Goal: Check status: Check status

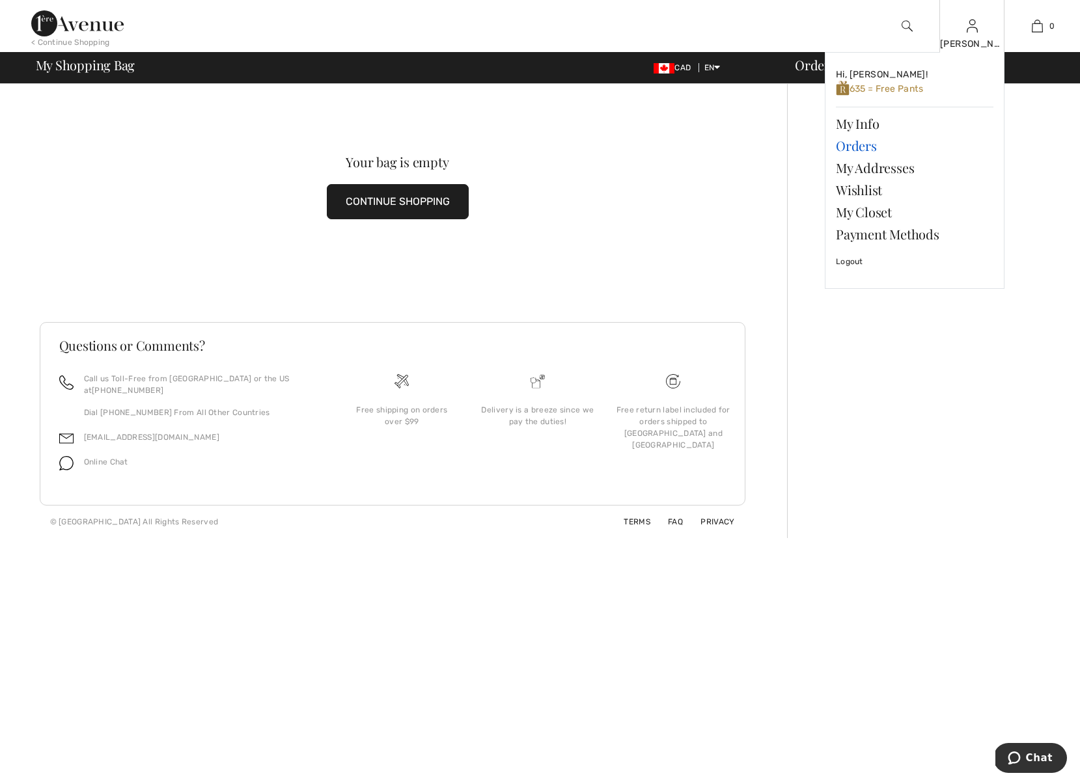
click at [858, 144] on link "Orders" at bounding box center [914, 146] width 157 height 22
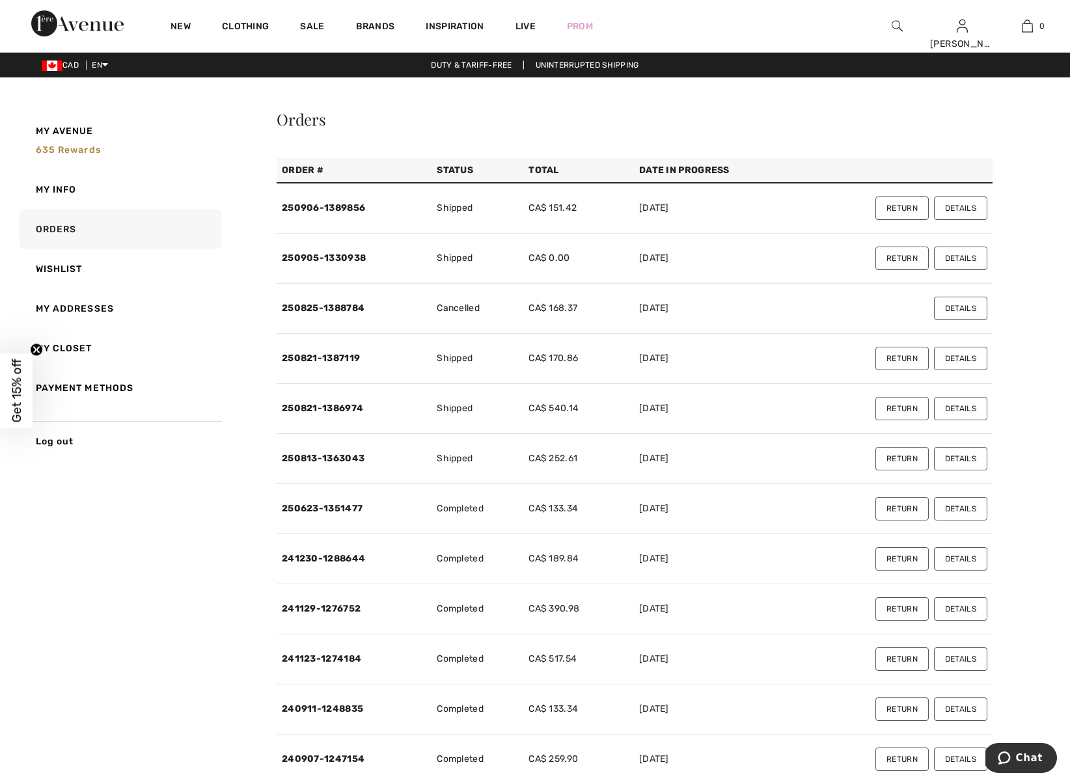
click at [966, 207] on button "Details" at bounding box center [960, 208] width 53 height 23
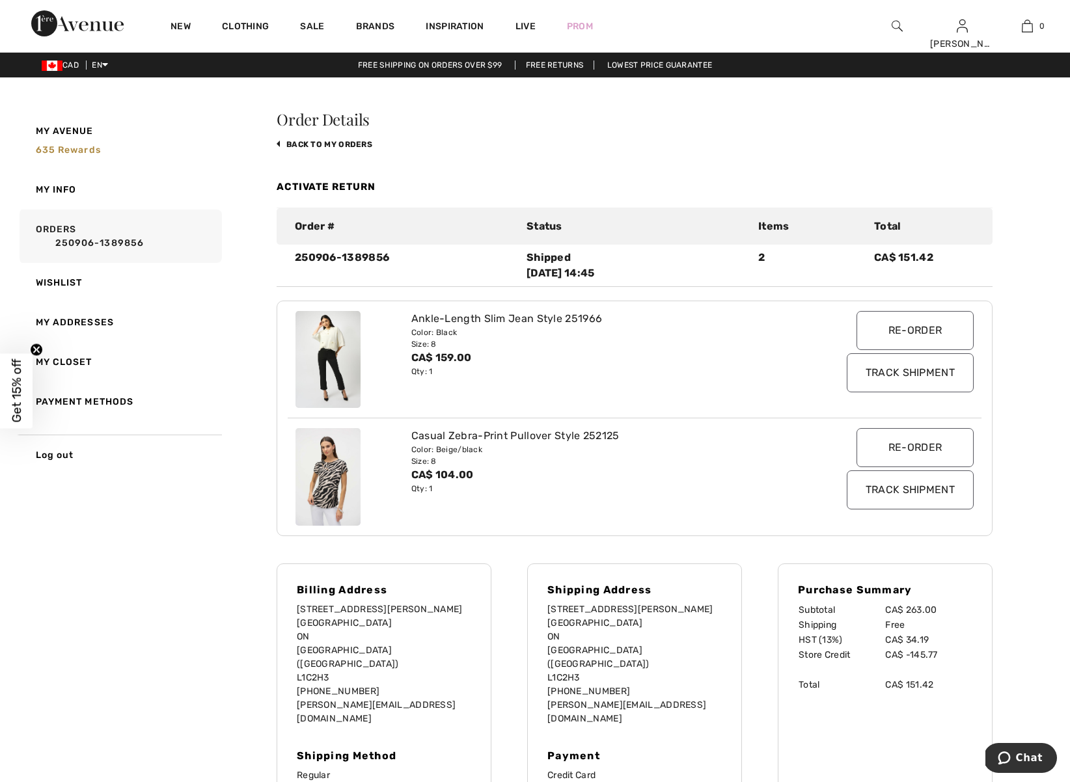
click at [901, 491] on input "Track Shipment" at bounding box center [910, 490] width 127 height 39
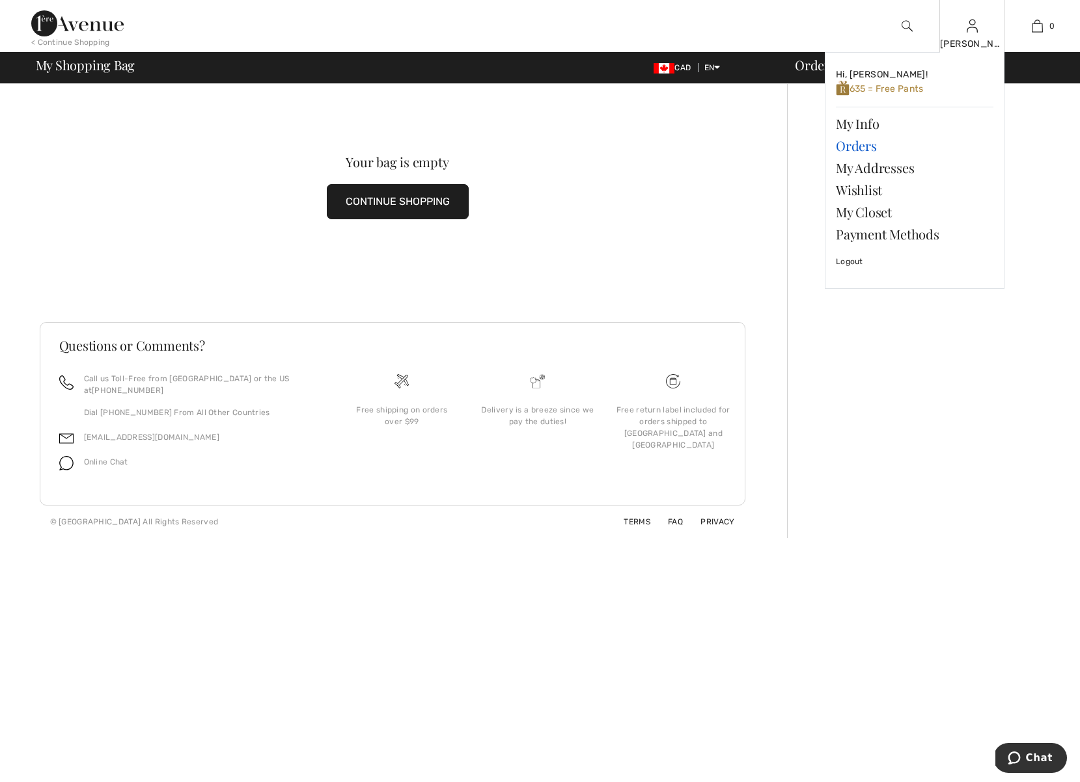
click at [863, 145] on link "Orders" at bounding box center [914, 146] width 157 height 22
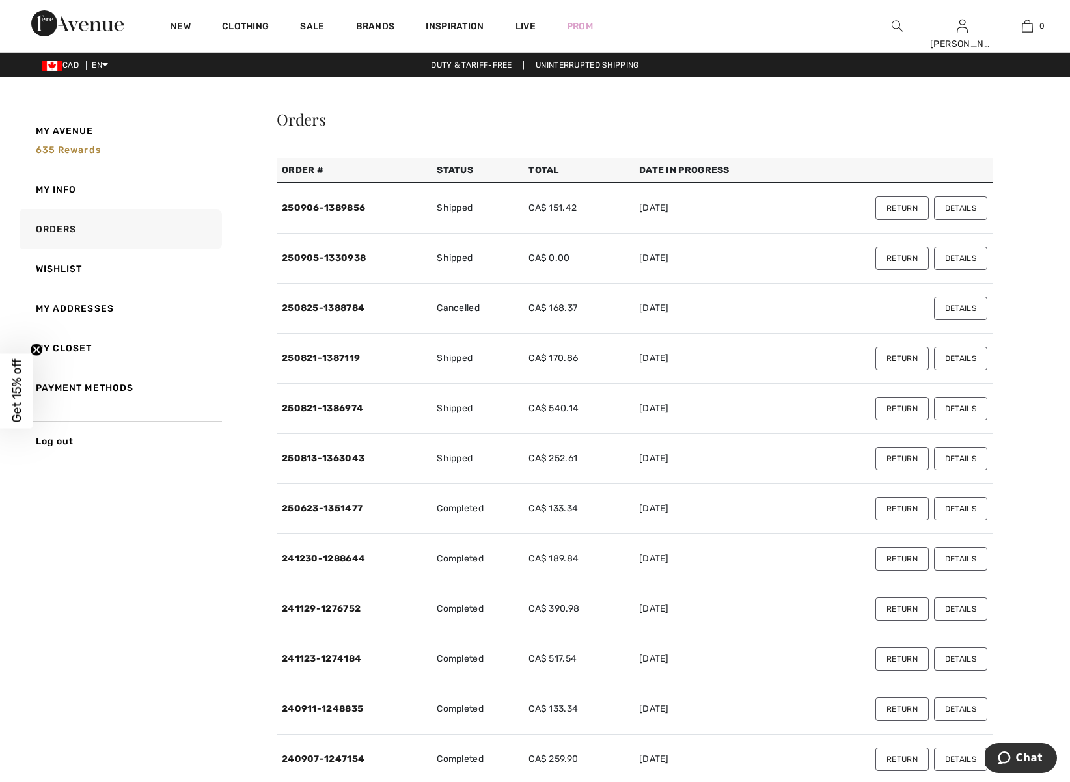
click at [961, 259] on button "Details" at bounding box center [960, 258] width 53 height 23
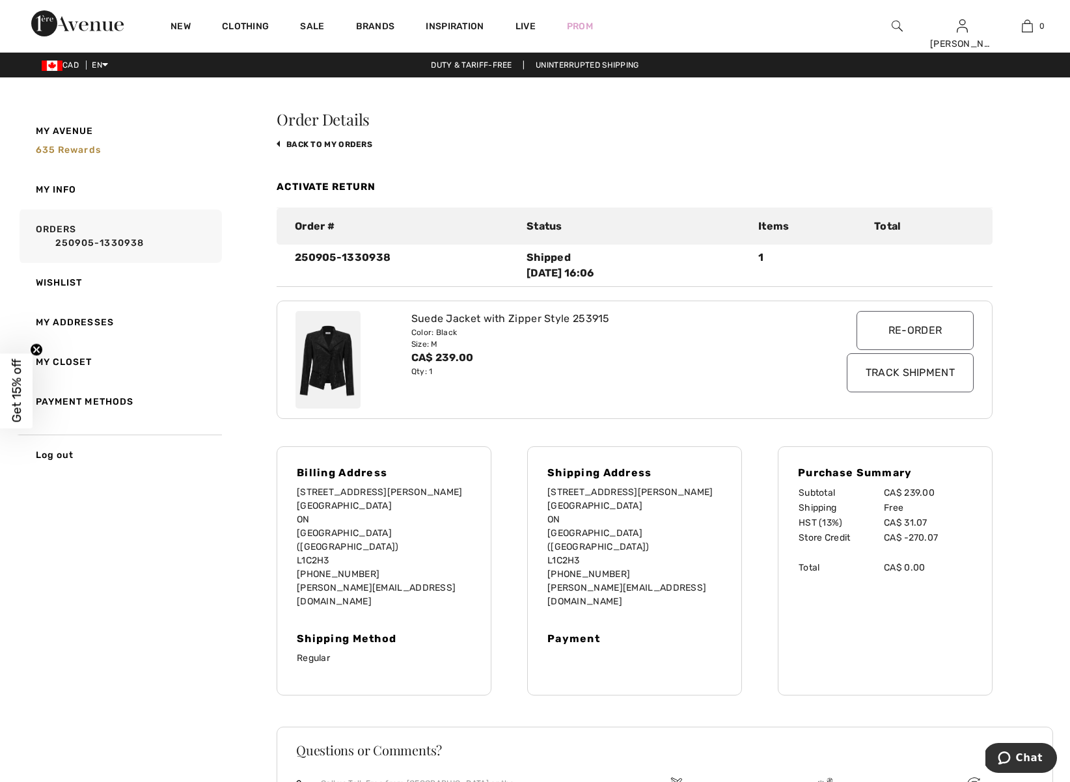
click at [921, 380] on input "Track Shipment" at bounding box center [910, 372] width 127 height 39
